Goal: Communication & Community: Answer question/provide support

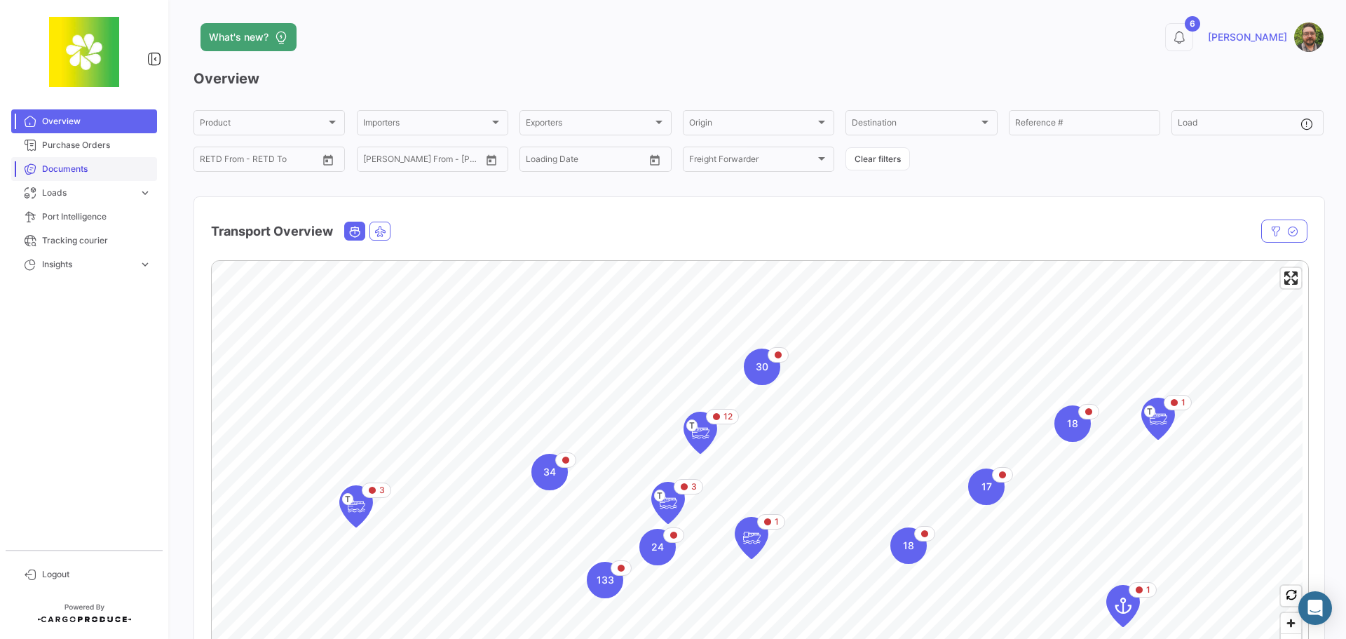
click at [109, 169] on span "Documents" at bounding box center [96, 169] width 109 height 13
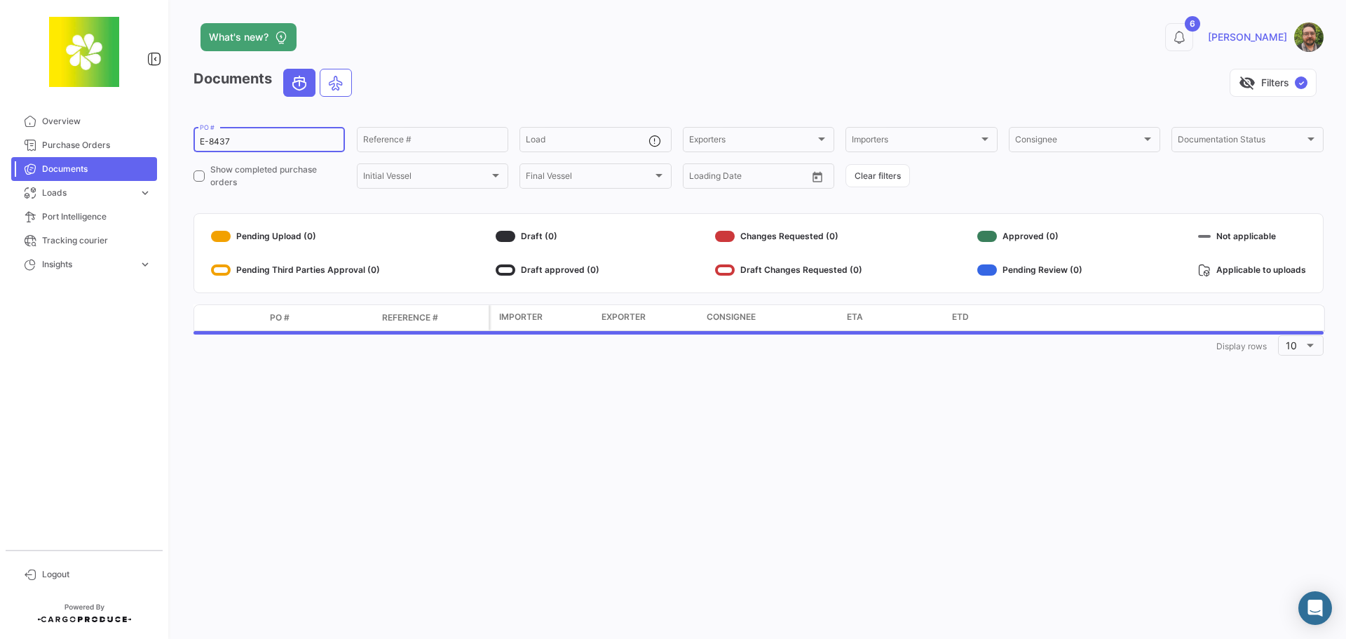
click at [293, 140] on input "E-8437" at bounding box center [269, 142] width 139 height 10
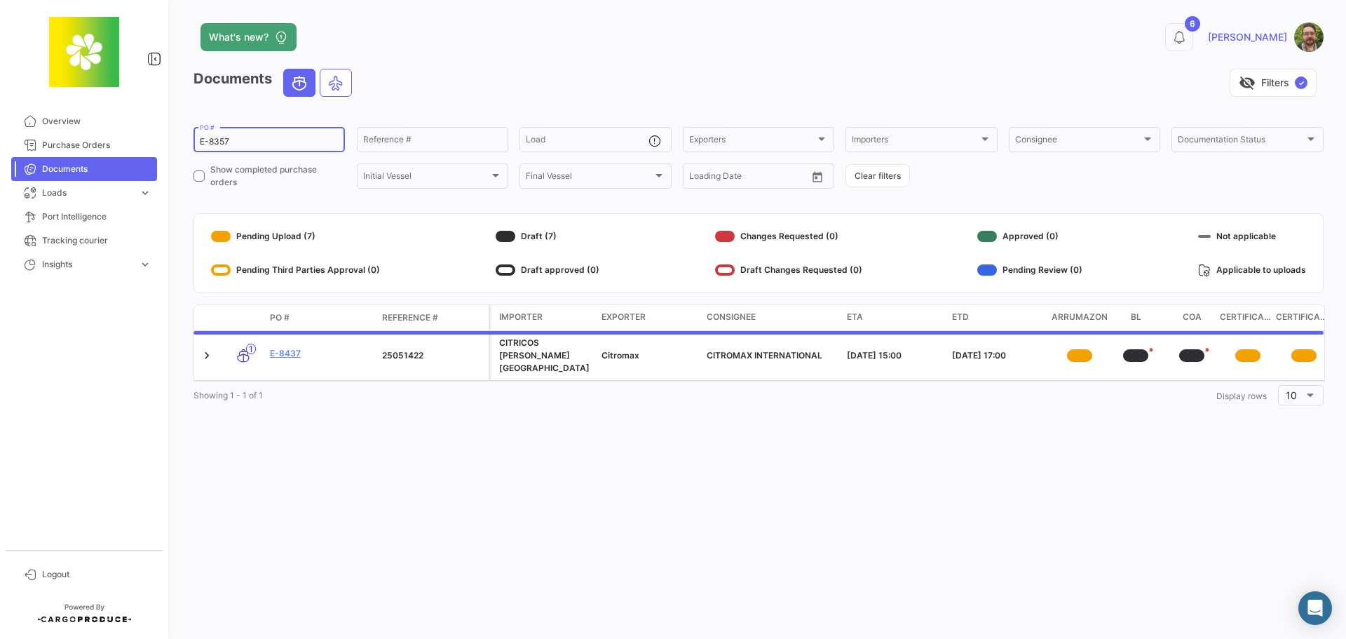
type input "E-8357"
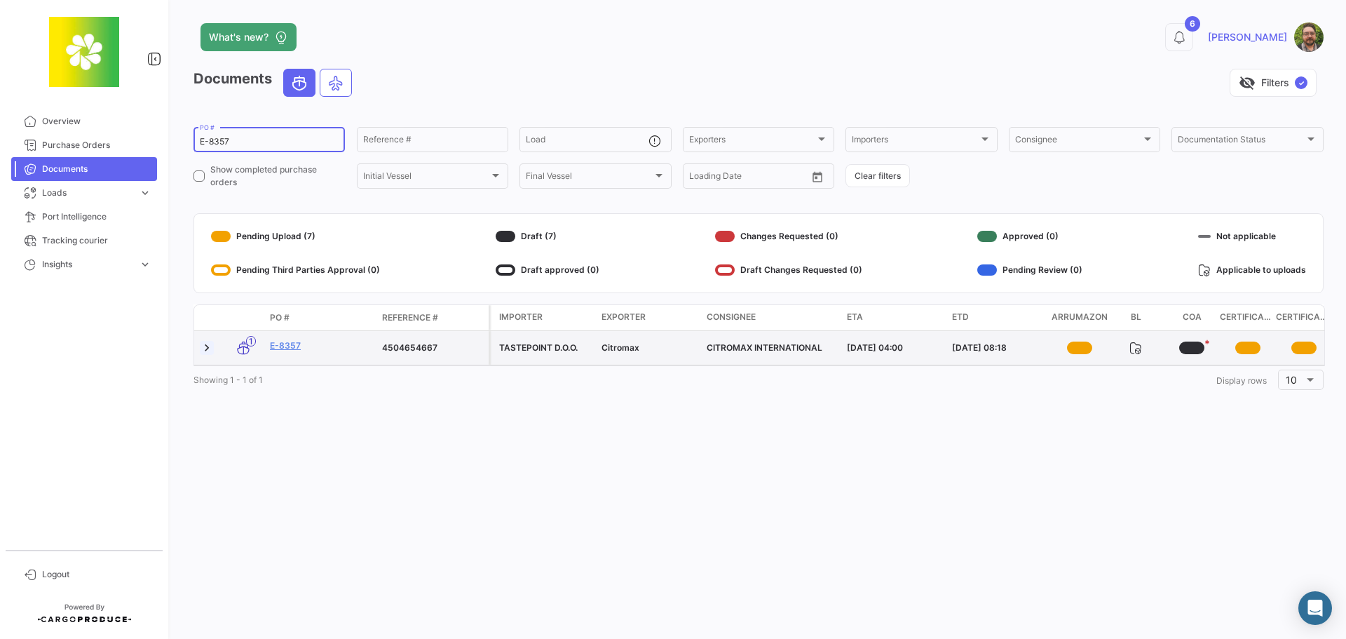
click at [210, 350] on link at bounding box center [207, 348] width 14 height 14
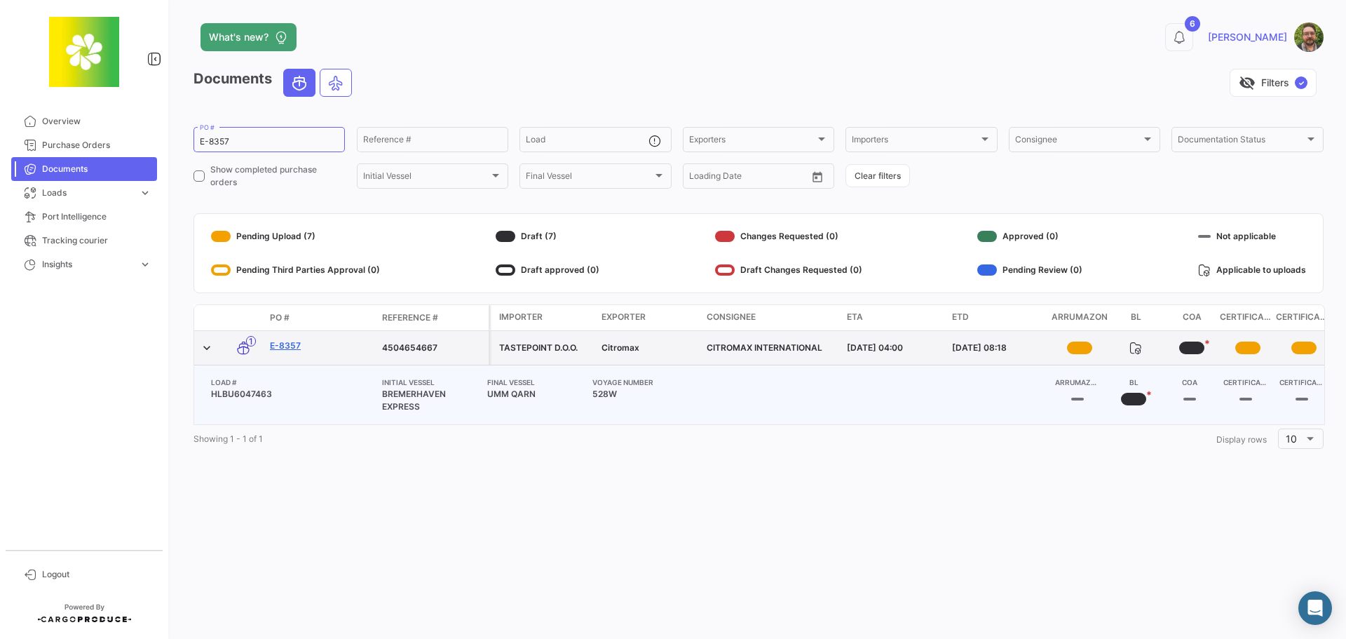
click at [291, 346] on link "E-8357" at bounding box center [320, 345] width 101 height 13
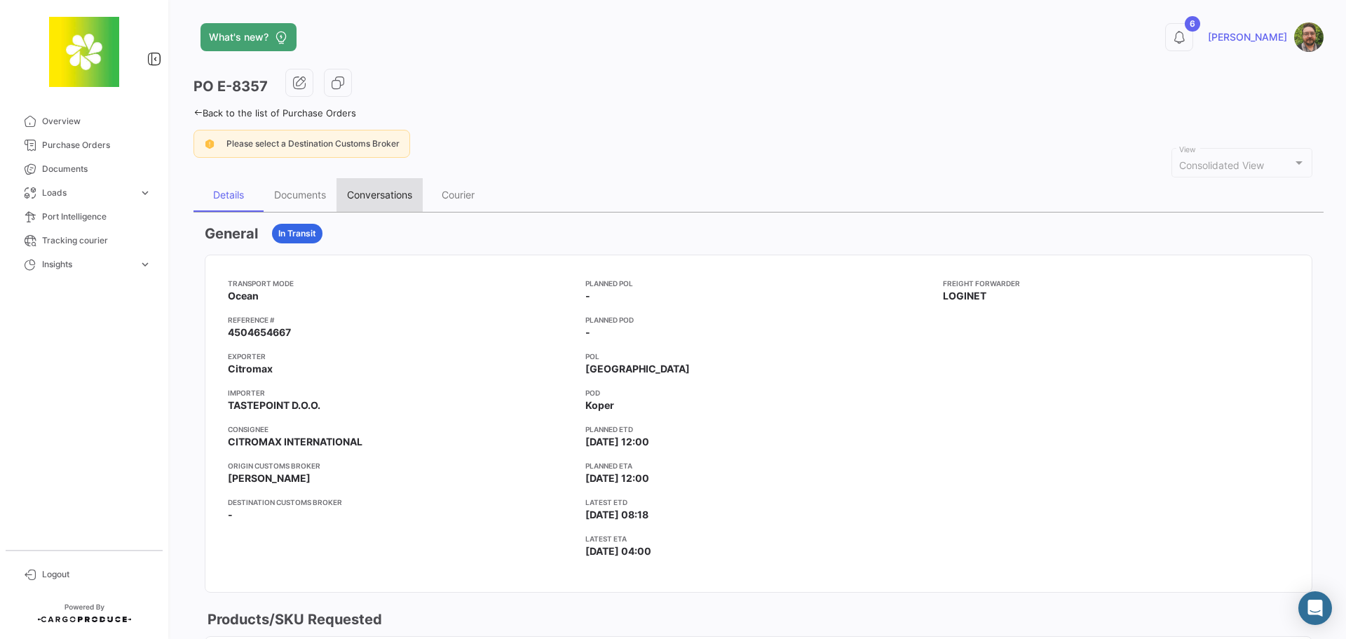
click at [376, 199] on div "Conversations" at bounding box center [379, 195] width 65 height 12
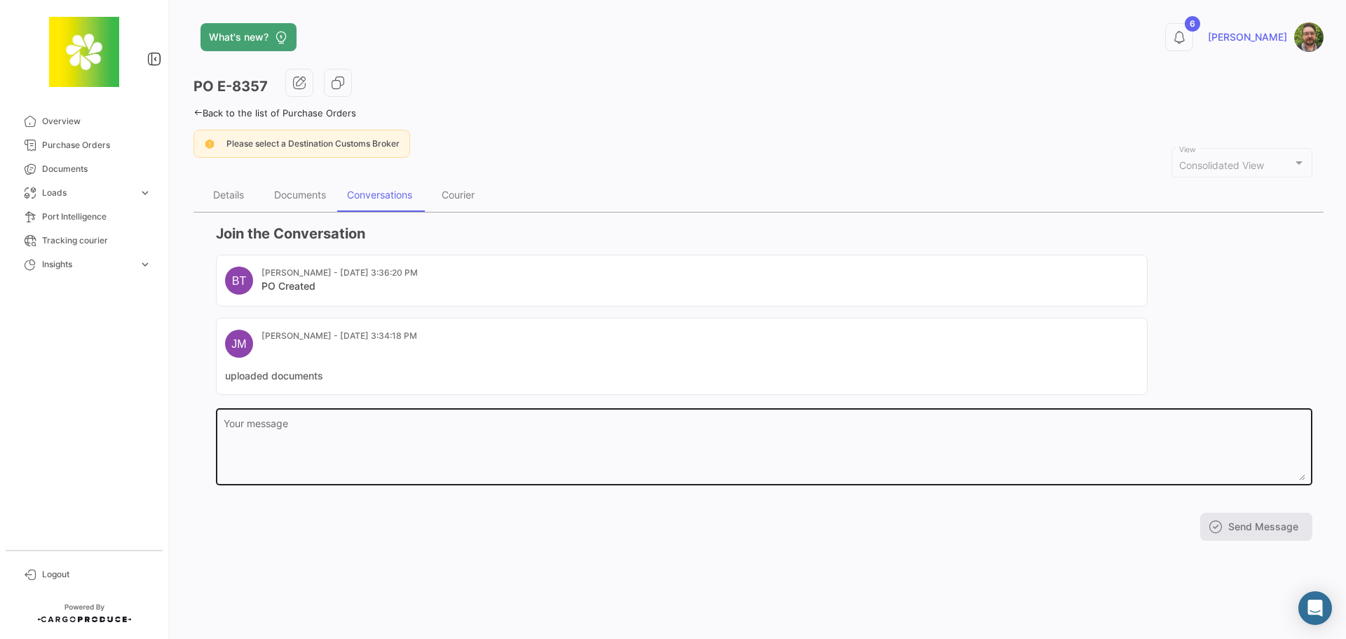
click at [456, 450] on textarea "Your message" at bounding box center [765, 449] width 1082 height 62
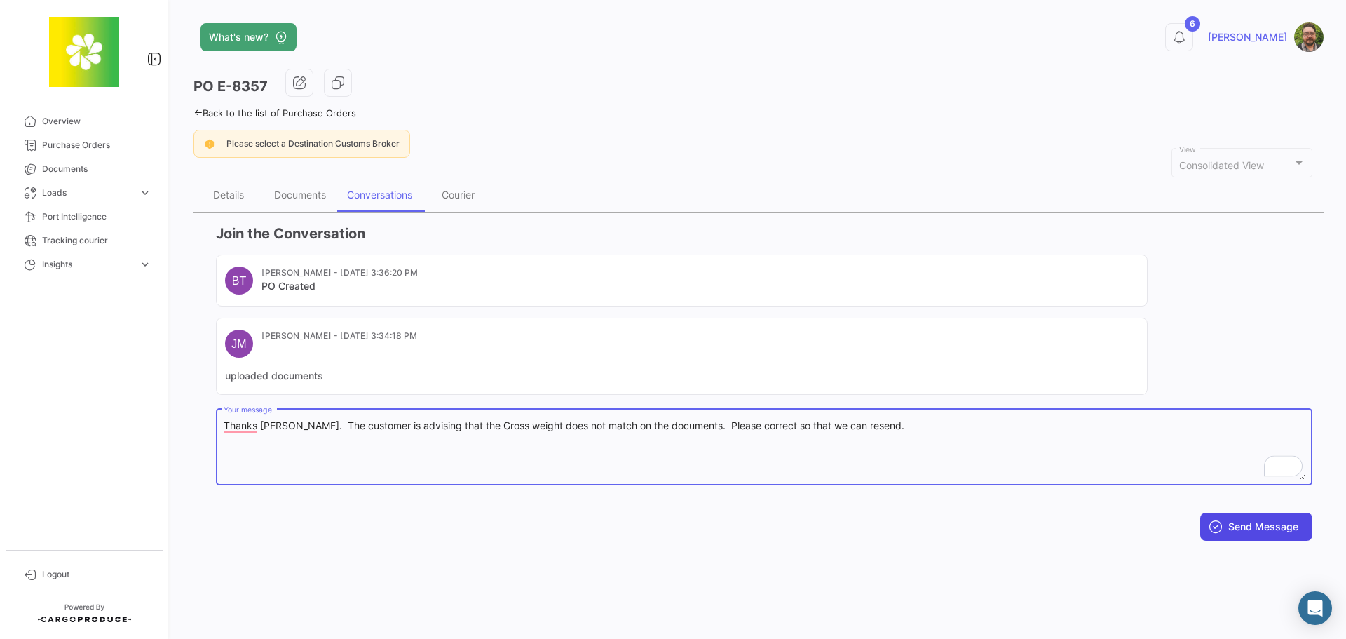
type textarea "Thanks [PERSON_NAME]. The customer is advising that the Gross weight does not m…"
click at [1267, 524] on button "Send Message" at bounding box center [1256, 526] width 112 height 28
